Goal: Information Seeking & Learning: Learn about a topic

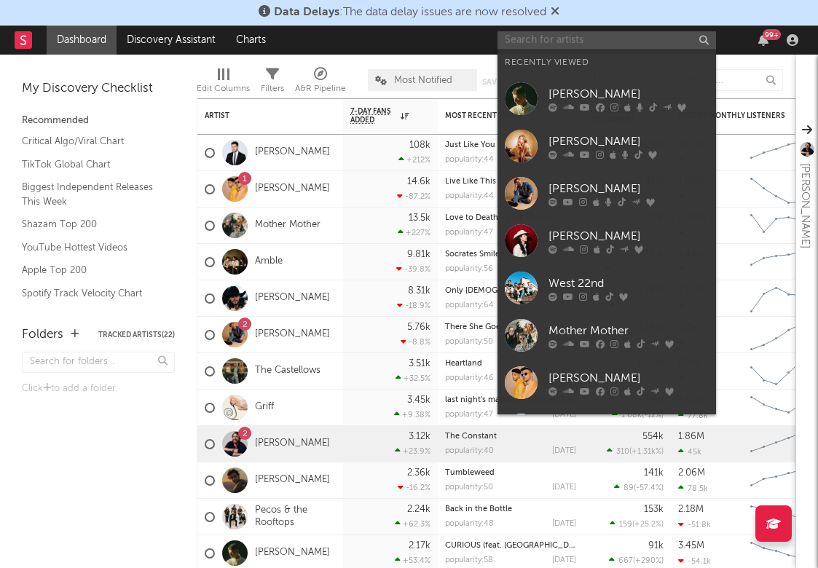
click at [601, 47] on input "text" at bounding box center [607, 40] width 219 height 18
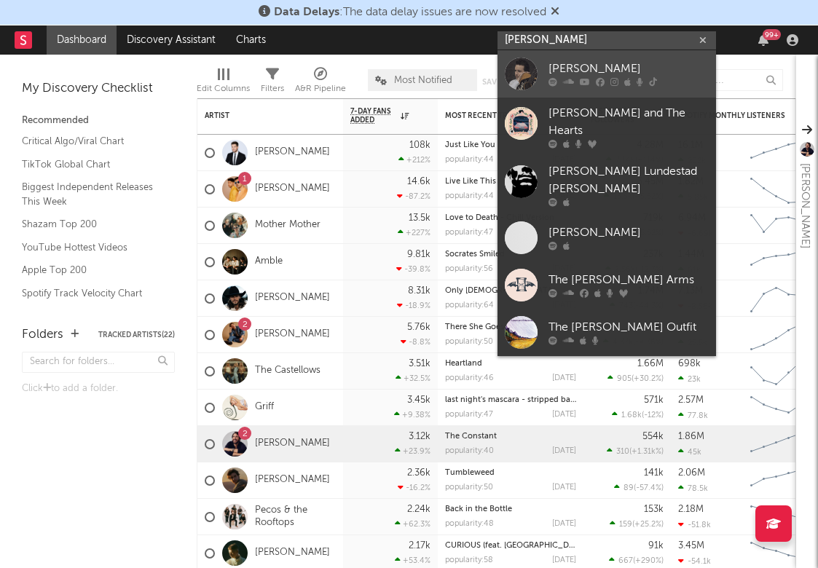
type input "[PERSON_NAME]"
click at [615, 73] on div "[PERSON_NAME]" at bounding box center [629, 68] width 160 height 17
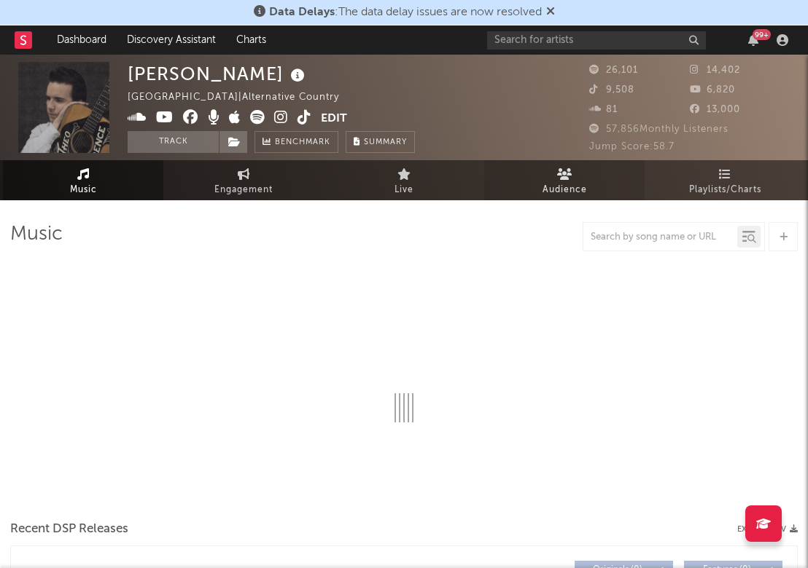
select select "6m"
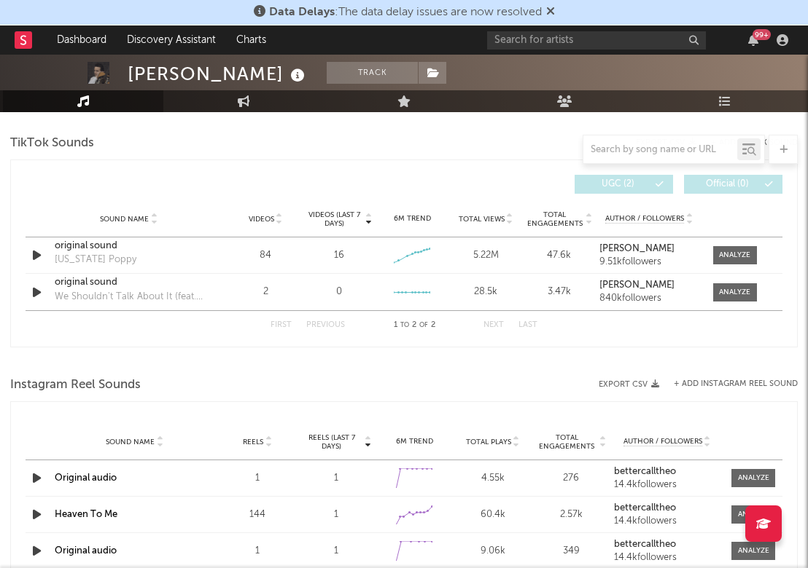
scroll to position [976, 0]
click at [748, 254] on div at bounding box center [734, 256] width 31 height 11
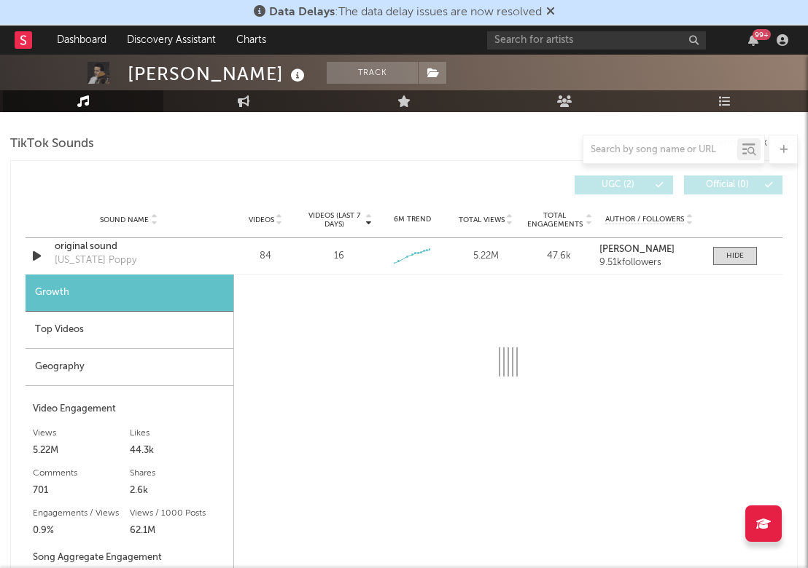
select select "1w"
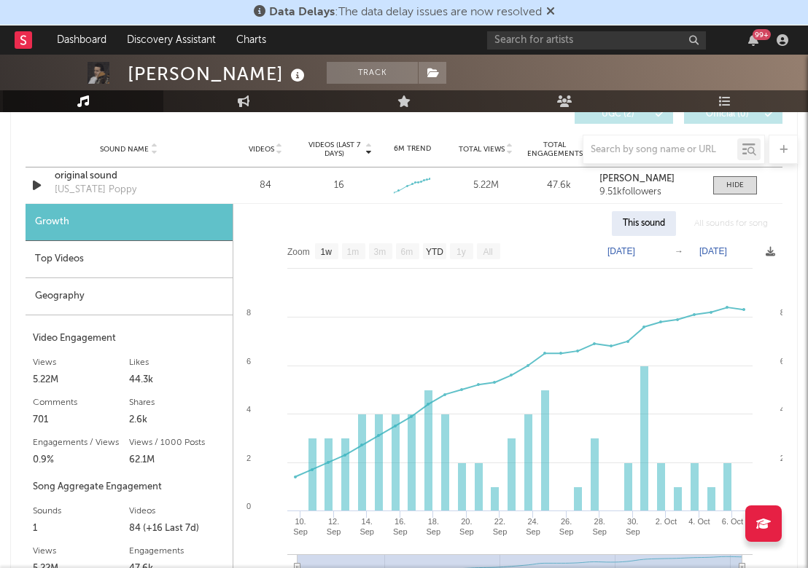
scroll to position [1195, 0]
